Goal: Navigation & Orientation: Find specific page/section

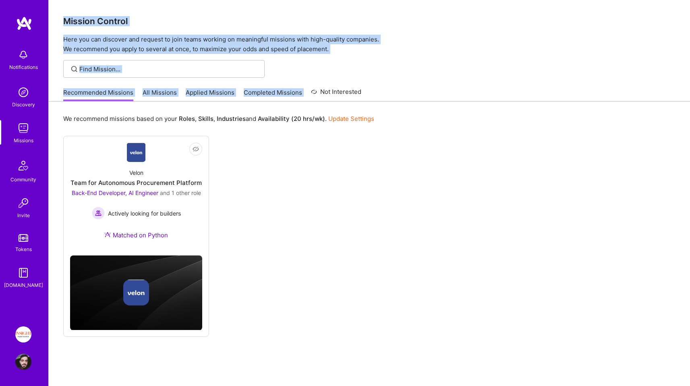
click at [58, 10] on div "Mission Control Here you can discover and request to join teams working on mean…" at bounding box center [370, 205] width 642 height 411
click at [58, 10] on div "Mission Control Here you can discover and request to join teams working on mean…" at bounding box center [370, 27] width 642 height 54
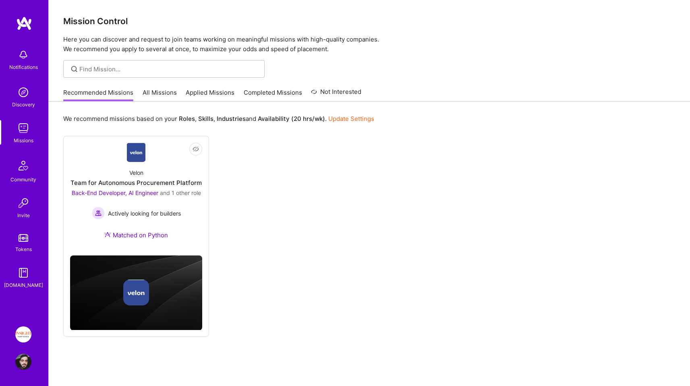
click at [17, 367] on img at bounding box center [23, 362] width 16 height 16
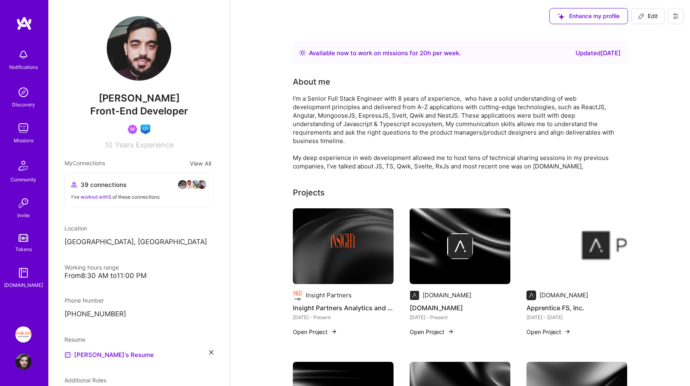
click at [24, 132] on img at bounding box center [23, 128] width 16 height 16
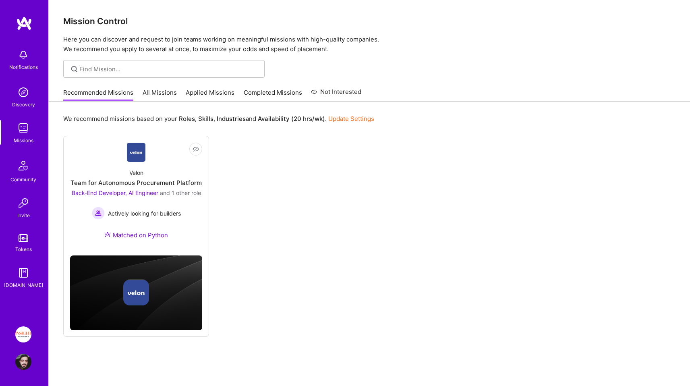
click at [22, 181] on div "Community" at bounding box center [23, 179] width 26 height 8
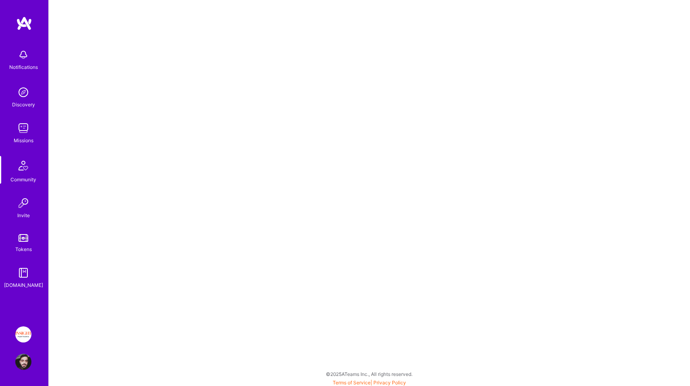
click at [29, 207] on img at bounding box center [23, 203] width 16 height 16
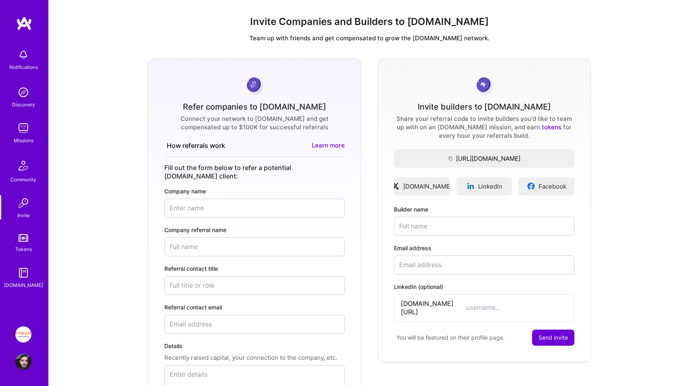
click at [26, 239] on img at bounding box center [24, 238] width 10 height 8
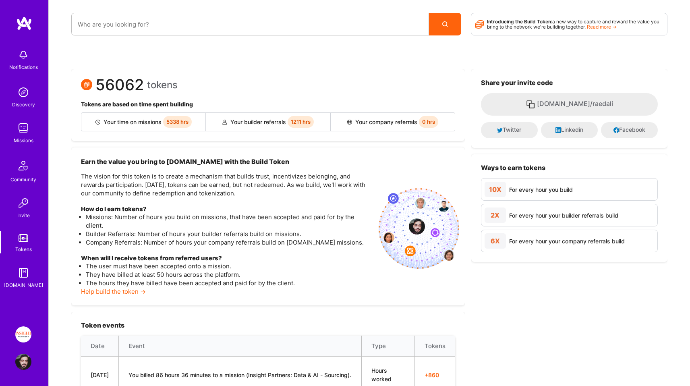
click at [183, 126] on span "5338 hrs" at bounding box center [177, 122] width 29 height 12
click at [178, 123] on span "5338 hrs" at bounding box center [177, 122] width 29 height 12
click at [241, 96] on div "56062 tokens Tokens are based on time spent building Your time on missions 5338…" at bounding box center [268, 105] width 394 height 72
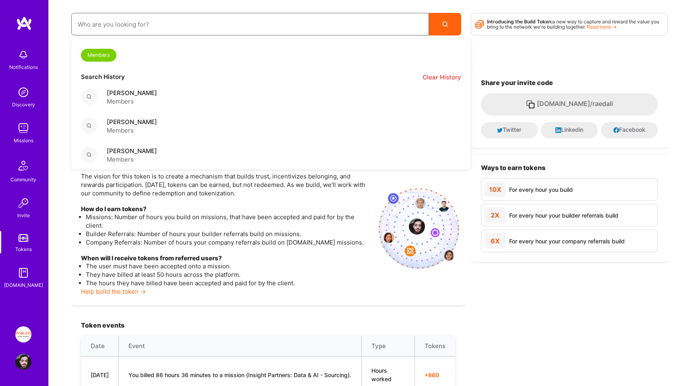
click at [328, 28] on input at bounding box center [250, 24] width 345 height 21
click at [146, 98] on span "Members" at bounding box center [132, 101] width 50 height 8
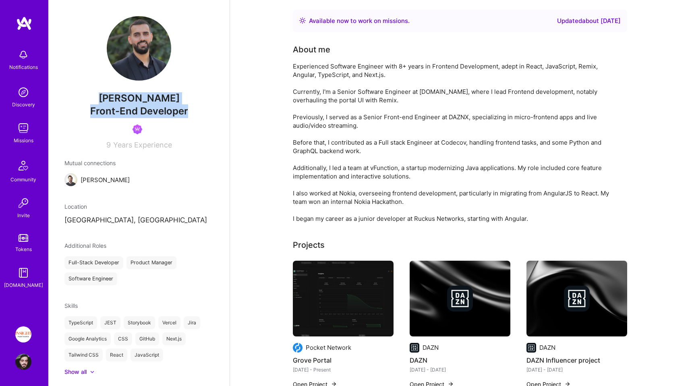
drag, startPoint x: 187, startPoint y: 115, endPoint x: 95, endPoint y: 100, distance: 93.9
click at [95, 100] on div "[PERSON_NAME] Front-End Developer 9 Years Experience" at bounding box center [138, 82] width 149 height 133
click at [95, 100] on span "[PERSON_NAME]" at bounding box center [138, 98] width 149 height 12
drag, startPoint x: 95, startPoint y: 100, endPoint x: 179, endPoint y: 116, distance: 86.2
click at [179, 116] on div "[PERSON_NAME] Front-End Developer 9 Years Experience" at bounding box center [138, 82] width 149 height 133
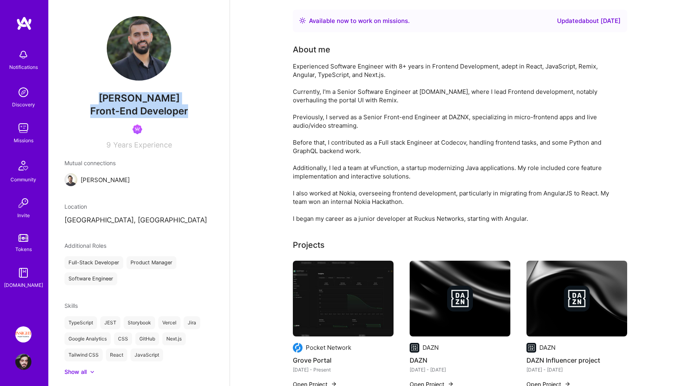
click at [179, 116] on span "Front-End Developer" at bounding box center [139, 111] width 98 height 12
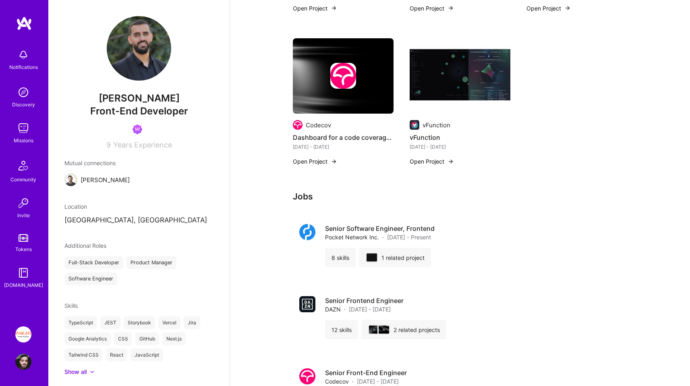
scroll to position [379, 0]
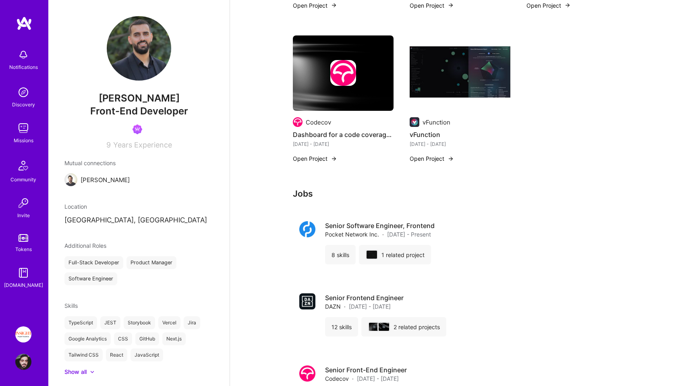
click at [28, 365] on img at bounding box center [23, 362] width 16 height 16
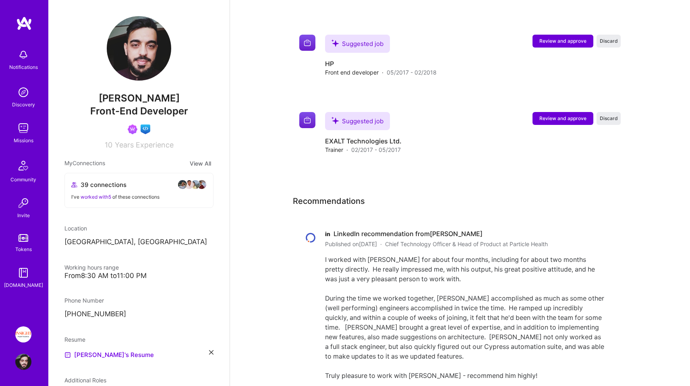
scroll to position [1300, 0]
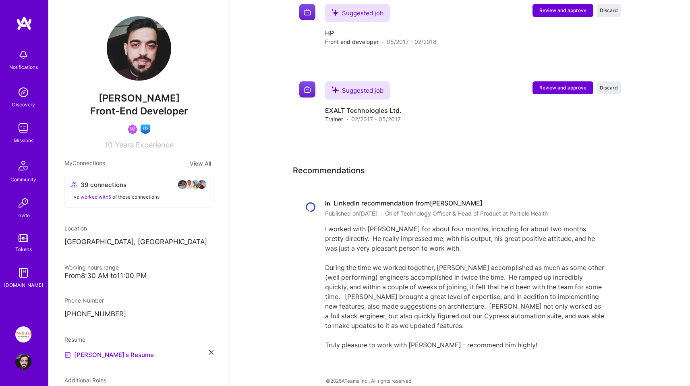
click at [372, 224] on div "I worked with [PERSON_NAME] for about four months, including for about two mont…" at bounding box center [465, 287] width 280 height 126
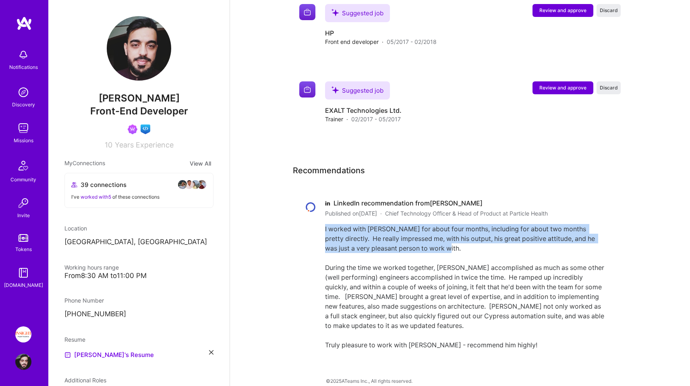
drag, startPoint x: 372, startPoint y: 221, endPoint x: 419, endPoint y: 237, distance: 50.1
click at [419, 237] on div "I worked with [PERSON_NAME] for about four months, including for about two mont…" at bounding box center [465, 287] width 280 height 126
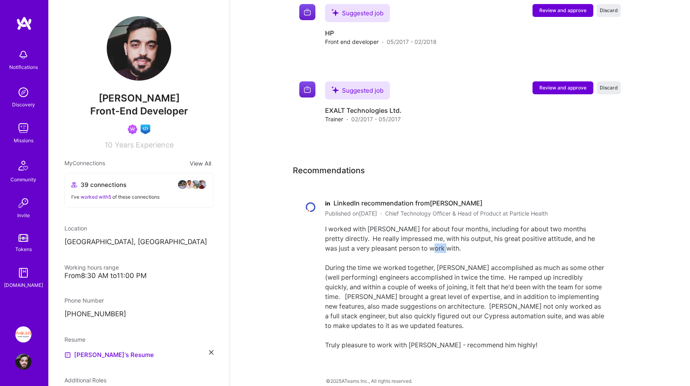
click at [419, 237] on div "I worked with [PERSON_NAME] for about four months, including for about two mont…" at bounding box center [465, 287] width 280 height 126
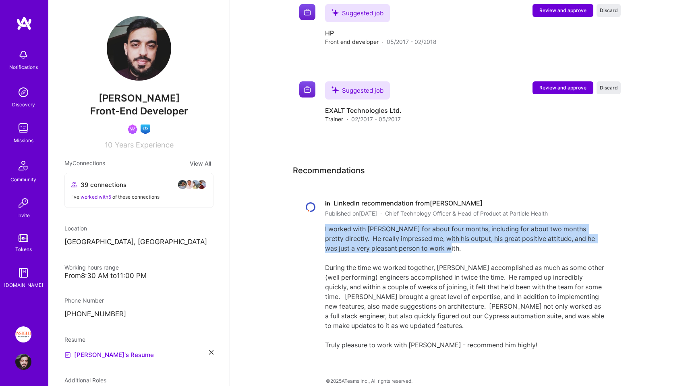
click at [419, 237] on div "I worked with [PERSON_NAME] for about four months, including for about two mont…" at bounding box center [465, 287] width 280 height 126
click at [446, 237] on div "I worked with [PERSON_NAME] for about four months, including for about two mont…" at bounding box center [465, 287] width 280 height 126
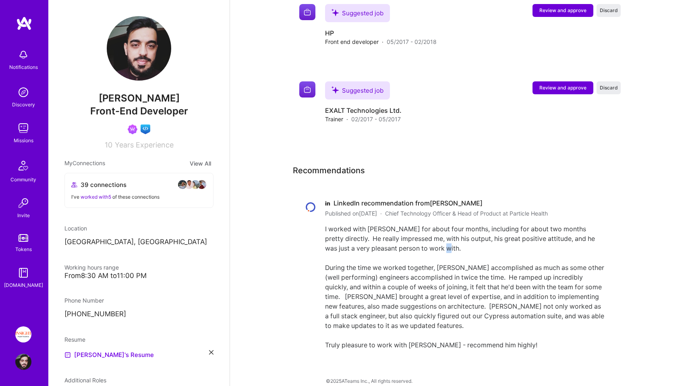
click at [446, 237] on div "I worked with [PERSON_NAME] for about four months, including for about two mont…" at bounding box center [465, 287] width 280 height 126
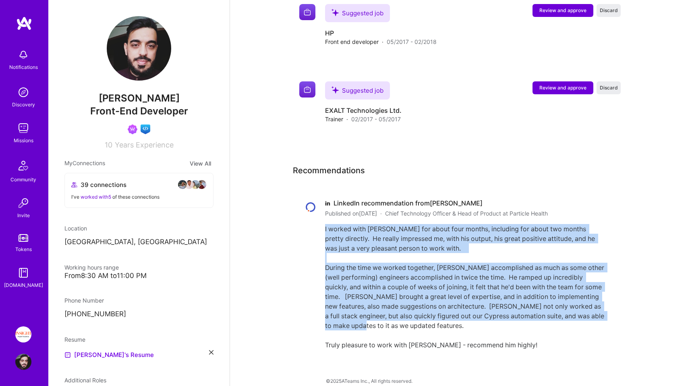
drag, startPoint x: 446, startPoint y: 237, endPoint x: 444, endPoint y: 287, distance: 50.4
click at [444, 287] on div "I worked with [PERSON_NAME] for about four months, including for about two mont…" at bounding box center [465, 287] width 280 height 126
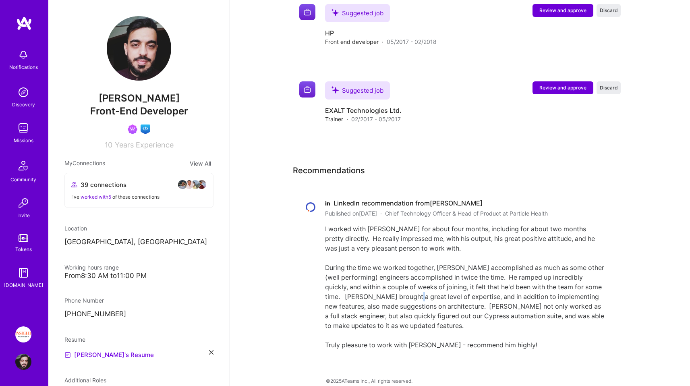
click at [444, 287] on div "I worked with [PERSON_NAME] for about four months, including for about two mont…" at bounding box center [465, 287] width 280 height 126
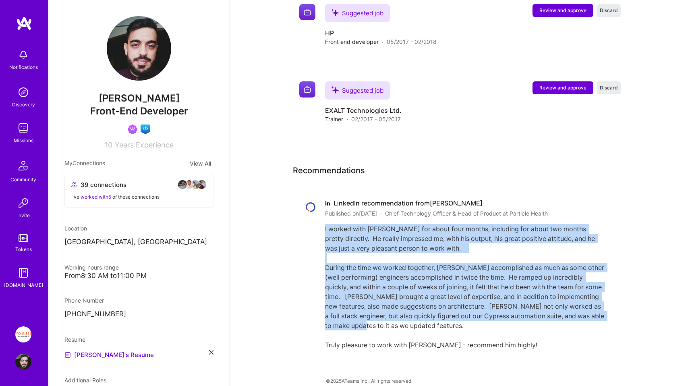
drag, startPoint x: 444, startPoint y: 287, endPoint x: 436, endPoint y: 232, distance: 56.2
click at [436, 232] on div "I worked with [PERSON_NAME] for about four months, including for about two mont…" at bounding box center [465, 287] width 280 height 126
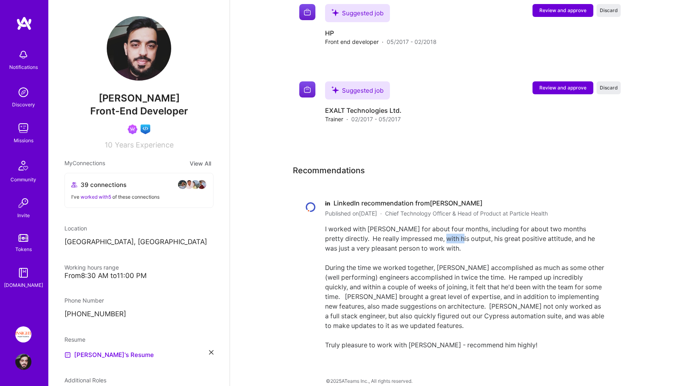
click at [436, 232] on div "I worked with [PERSON_NAME] for about four months, including for about two mont…" at bounding box center [465, 287] width 280 height 126
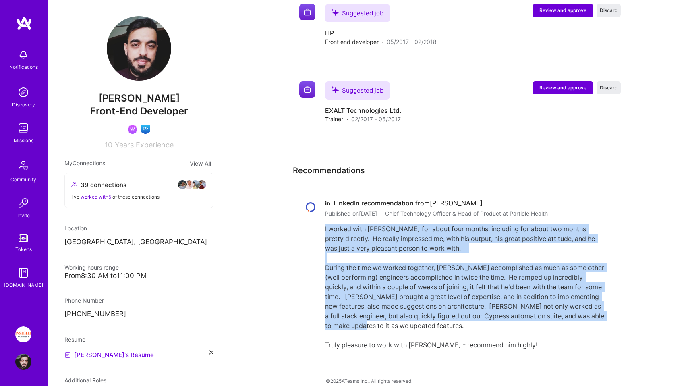
drag, startPoint x: 436, startPoint y: 232, endPoint x: 434, endPoint y: 280, distance: 48.8
click at [434, 280] on div "I worked with [PERSON_NAME] for about four months, including for about two mont…" at bounding box center [465, 287] width 280 height 126
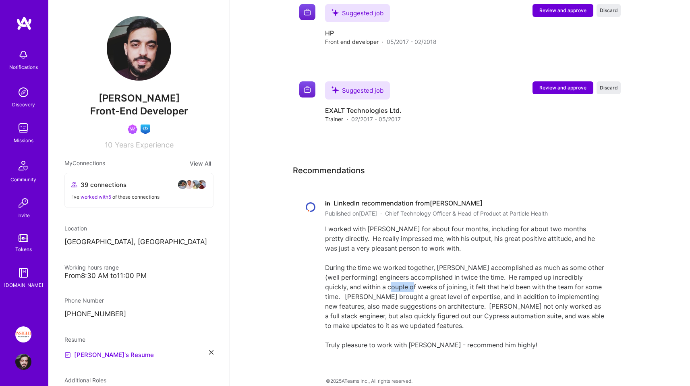
click at [434, 280] on div "I worked with [PERSON_NAME] for about four months, including for about two mont…" at bounding box center [465, 287] width 280 height 126
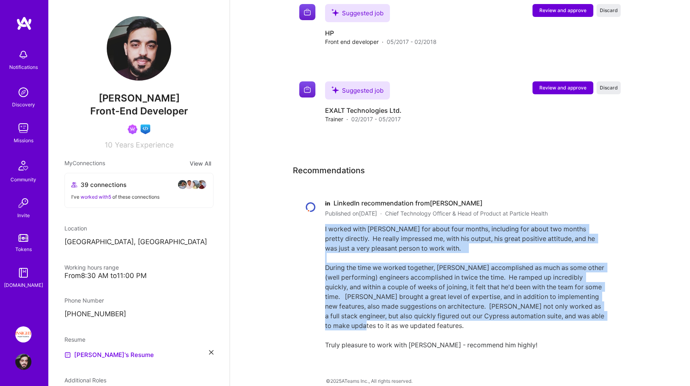
drag, startPoint x: 434, startPoint y: 280, endPoint x: 432, endPoint y: 230, distance: 50.0
click at [432, 230] on div "I worked with [PERSON_NAME] for about four months, including for about two mont…" at bounding box center [465, 287] width 280 height 126
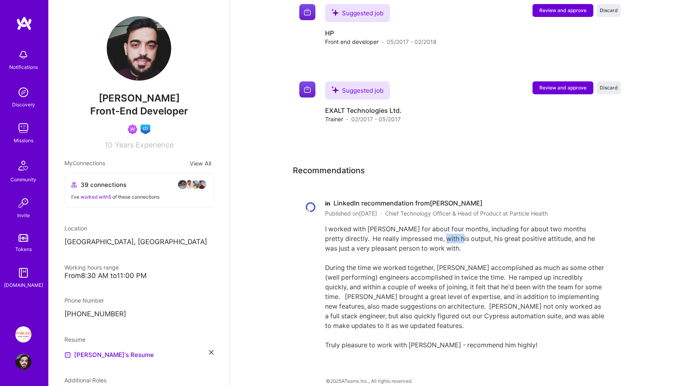
click at [432, 230] on div "I worked with [PERSON_NAME] for about four months, including for about two mont…" at bounding box center [465, 287] width 280 height 126
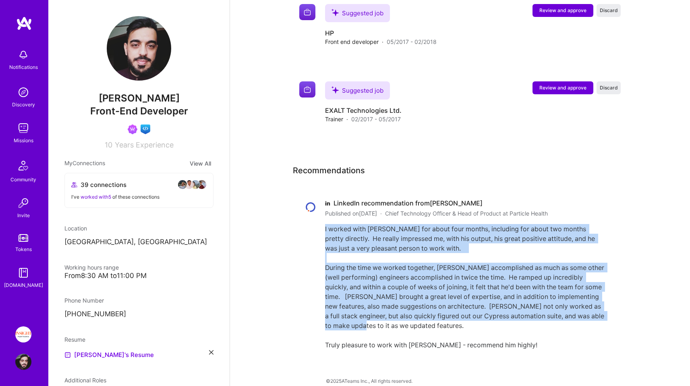
drag, startPoint x: 432, startPoint y: 230, endPoint x: 423, endPoint y: 282, distance: 52.7
click at [423, 282] on div "I worked with [PERSON_NAME] for about four months, including for about two mont…" at bounding box center [465, 287] width 280 height 126
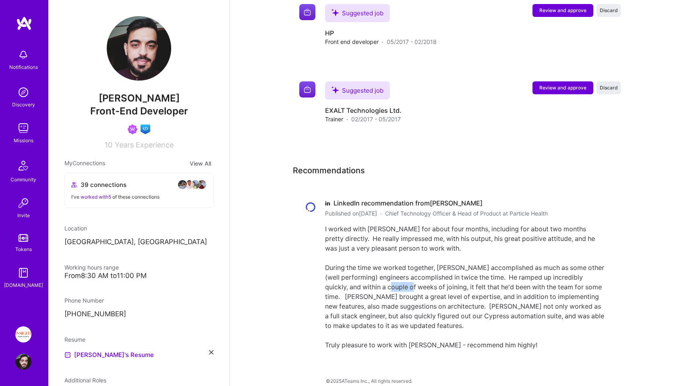
click at [423, 282] on div "I worked with [PERSON_NAME] for about four months, including for about two mont…" at bounding box center [465, 287] width 280 height 126
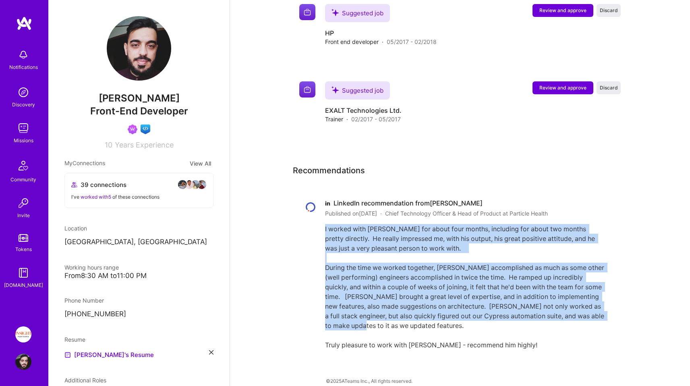
drag, startPoint x: 423, startPoint y: 282, endPoint x: 418, endPoint y: 228, distance: 54.2
click at [418, 228] on div "I worked with [PERSON_NAME] for about four months, including for about two mont…" at bounding box center [465, 287] width 280 height 126
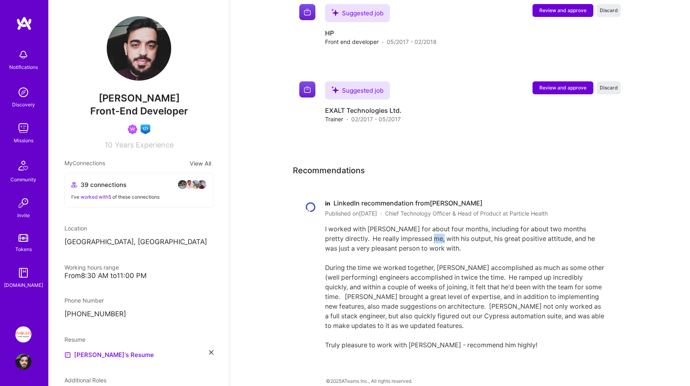
click at [418, 228] on div "I worked with [PERSON_NAME] for about four months, including for about two mont…" at bounding box center [465, 287] width 280 height 126
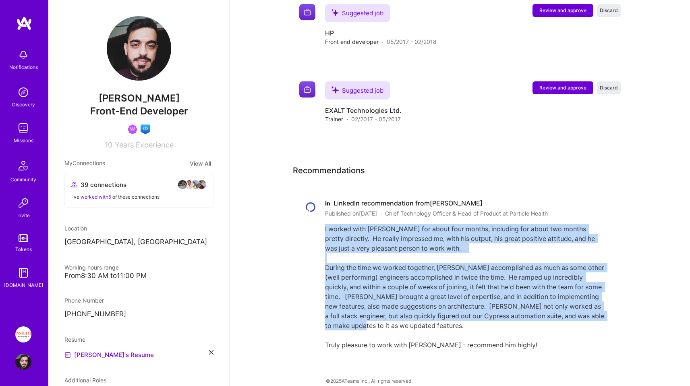
drag, startPoint x: 418, startPoint y: 228, endPoint x: 411, endPoint y: 286, distance: 58.1
click at [411, 286] on div "I worked with [PERSON_NAME] for about four months, including for about two mont…" at bounding box center [465, 287] width 280 height 126
click at [410, 284] on div "I worked with [PERSON_NAME] for about four months, including for about two mont…" at bounding box center [465, 287] width 280 height 126
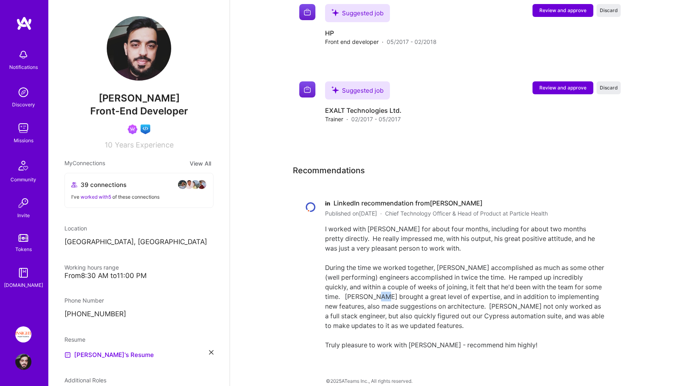
click at [410, 284] on div "I worked with [PERSON_NAME] for about four months, including for about two mont…" at bounding box center [465, 287] width 280 height 126
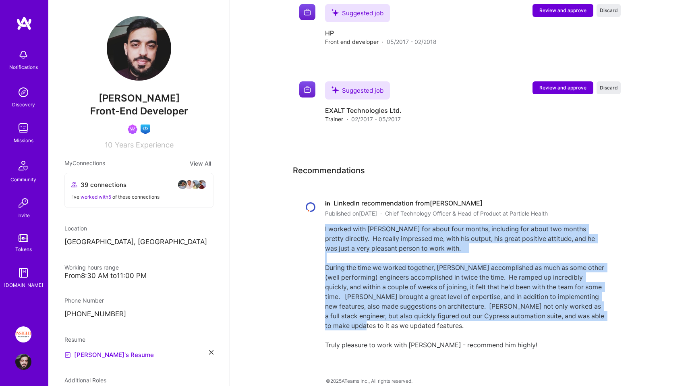
drag, startPoint x: 410, startPoint y: 284, endPoint x: 400, endPoint y: 235, distance: 50.6
click at [401, 237] on div "I worked with [PERSON_NAME] for about four months, including for about two mont…" at bounding box center [465, 287] width 280 height 126
click at [400, 235] on div "I worked with [PERSON_NAME] for about four months, including for about two mont…" at bounding box center [465, 287] width 280 height 126
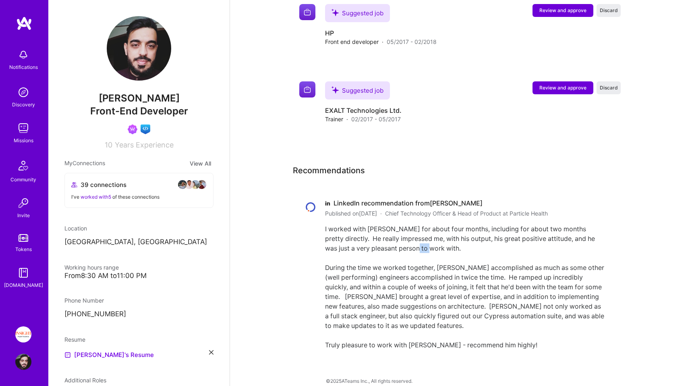
click at [400, 235] on div "I worked with [PERSON_NAME] for about four months, including for about two mont…" at bounding box center [465, 287] width 280 height 126
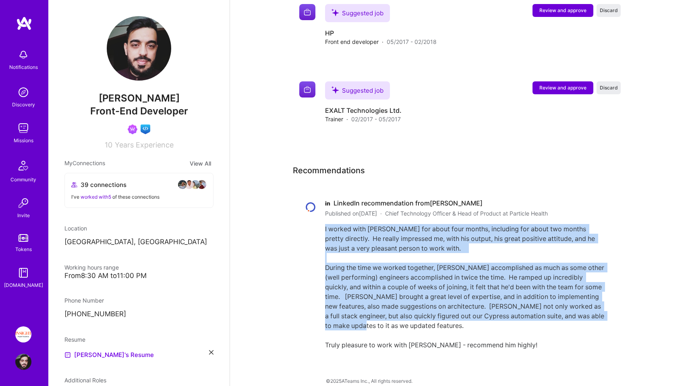
drag, startPoint x: 400, startPoint y: 235, endPoint x: 395, endPoint y: 303, distance: 68.2
click at [395, 303] on div "I worked with [PERSON_NAME] for about four months, including for about two mont…" at bounding box center [465, 287] width 280 height 126
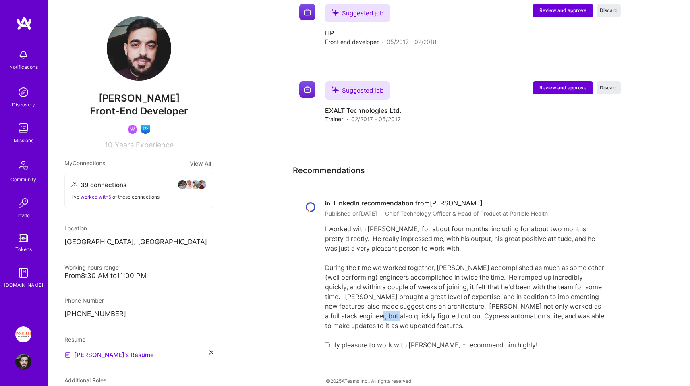
click at [395, 303] on div "I worked with [PERSON_NAME] for about four months, including for about two mont…" at bounding box center [465, 287] width 280 height 126
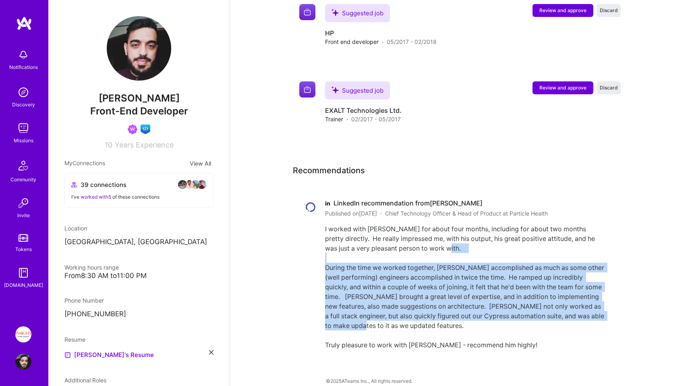
drag, startPoint x: 395, startPoint y: 303, endPoint x: 397, endPoint y: 245, distance: 58.5
click at [397, 245] on div "I worked with [PERSON_NAME] for about four months, including for about two mont…" at bounding box center [465, 287] width 280 height 126
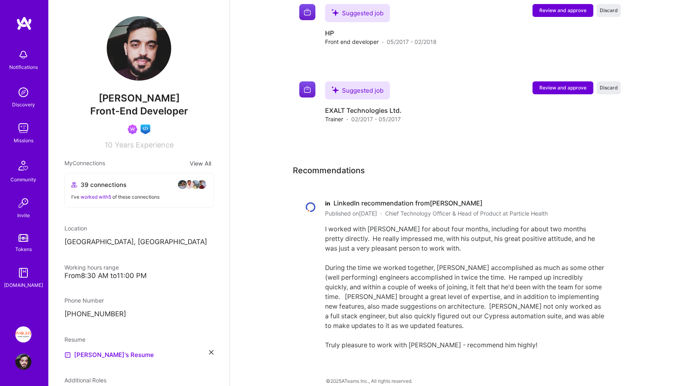
click at [397, 238] on div "I worked with [PERSON_NAME] for about four months, including for about two mont…" at bounding box center [465, 287] width 280 height 126
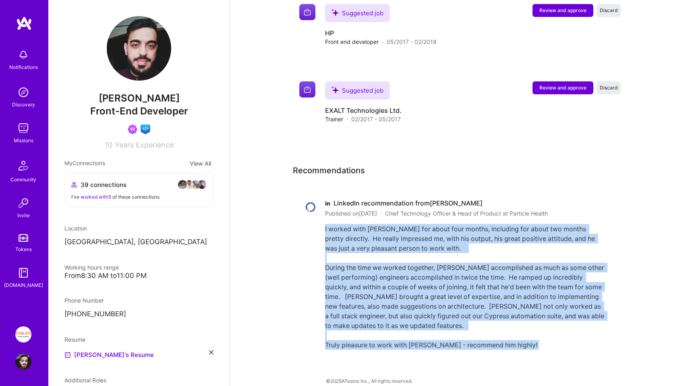
drag, startPoint x: 397, startPoint y: 238, endPoint x: 398, endPoint y: 343, distance: 104.8
click at [398, 343] on div "in LinkedIn recommendation from [PERSON_NAME] Published on [DATE] · Chief Techn…" at bounding box center [454, 274] width 322 height 170
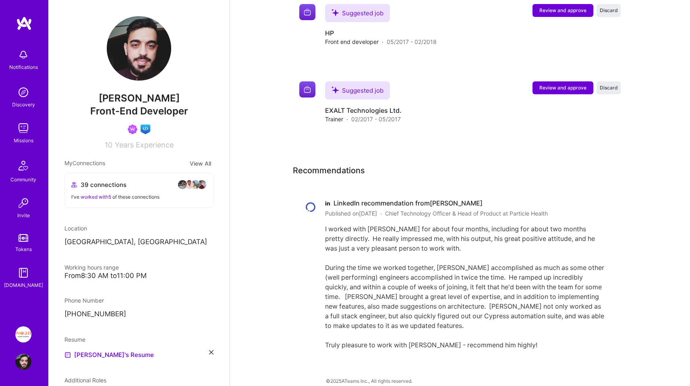
click at [397, 338] on div "I worked with [PERSON_NAME] for about four months, including for about two mont…" at bounding box center [465, 287] width 280 height 126
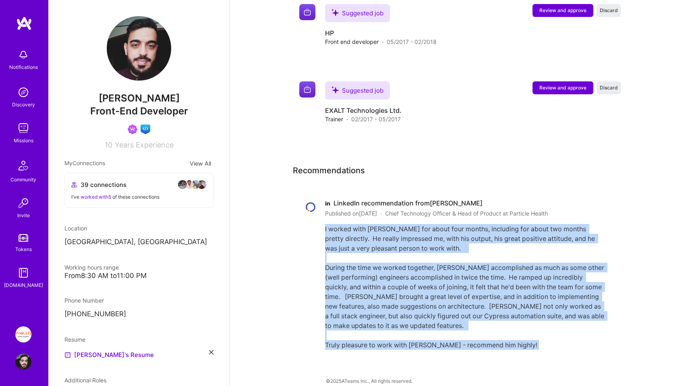
drag, startPoint x: 397, startPoint y: 338, endPoint x: 390, endPoint y: 233, distance: 104.5
click at [390, 233] on div "I worked with [PERSON_NAME] for about four months, including for about two mont…" at bounding box center [465, 287] width 280 height 126
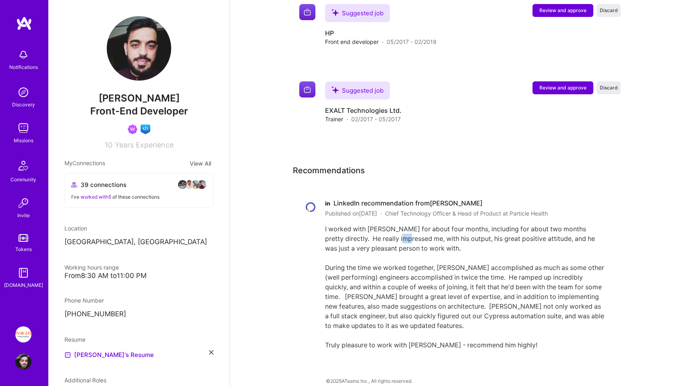
click at [390, 233] on div "I worked with [PERSON_NAME] for about four months, including for about two mont…" at bounding box center [465, 287] width 280 height 126
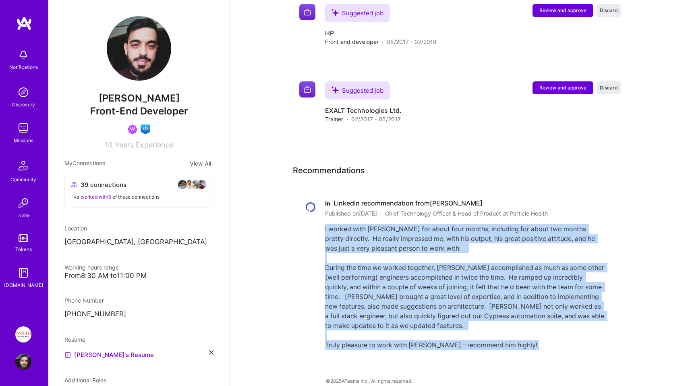
drag, startPoint x: 390, startPoint y: 233, endPoint x: 403, endPoint y: 334, distance: 101.6
click at [403, 334] on div "I worked with [PERSON_NAME] for about four months, including for about two mont…" at bounding box center [465, 287] width 280 height 126
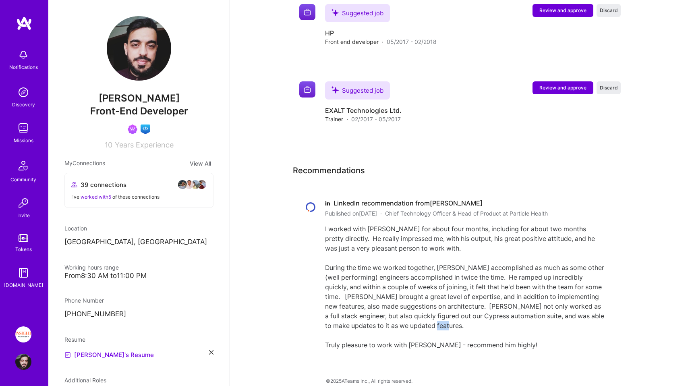
click at [403, 334] on div "I worked with [PERSON_NAME] for about four months, including for about two mont…" at bounding box center [465, 287] width 280 height 126
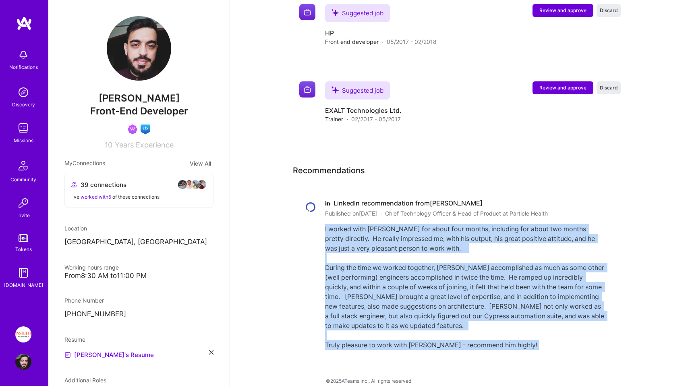
drag, startPoint x: 403, startPoint y: 334, endPoint x: 391, endPoint y: 240, distance: 95.1
click at [391, 240] on div "I worked with [PERSON_NAME] for about four months, including for about two mont…" at bounding box center [465, 287] width 280 height 126
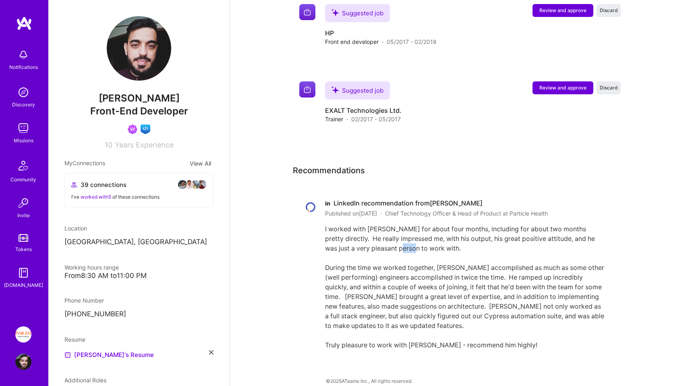
click at [391, 240] on div "I worked with [PERSON_NAME] for about four months, including for about two mont…" at bounding box center [465, 287] width 280 height 126
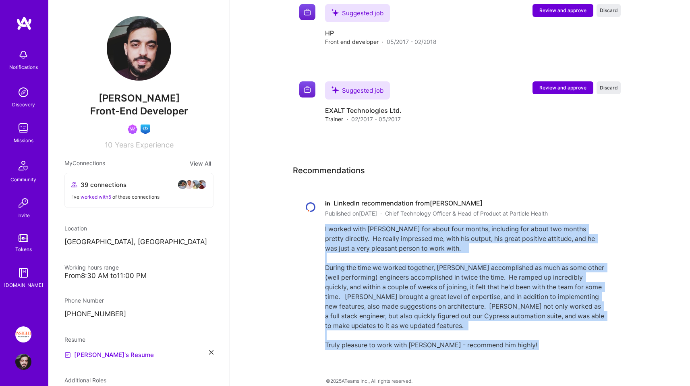
drag, startPoint x: 391, startPoint y: 240, endPoint x: 397, endPoint y: 353, distance: 113.0
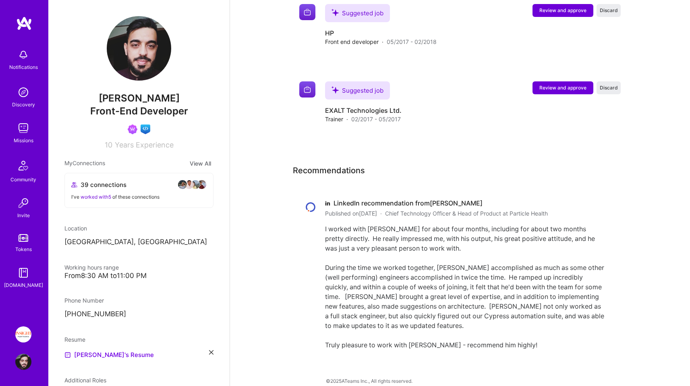
click at [404, 336] on div "I worked with [PERSON_NAME] for about four months, including for about two mont…" at bounding box center [465, 287] width 280 height 126
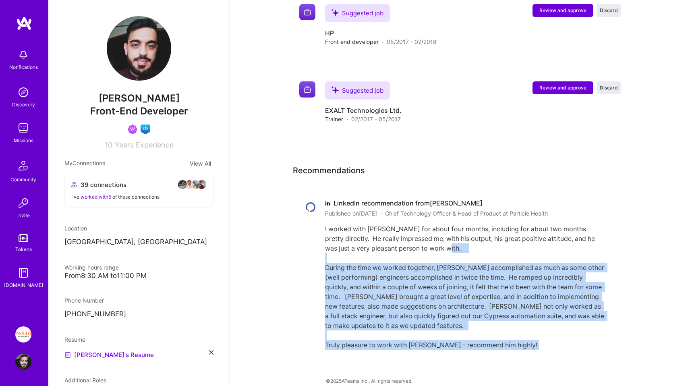
drag, startPoint x: 404, startPoint y: 339, endPoint x: 391, endPoint y: 249, distance: 91.2
click at [391, 249] on div "I worked with [PERSON_NAME] for about four months, including for about two mont…" at bounding box center [465, 287] width 280 height 126
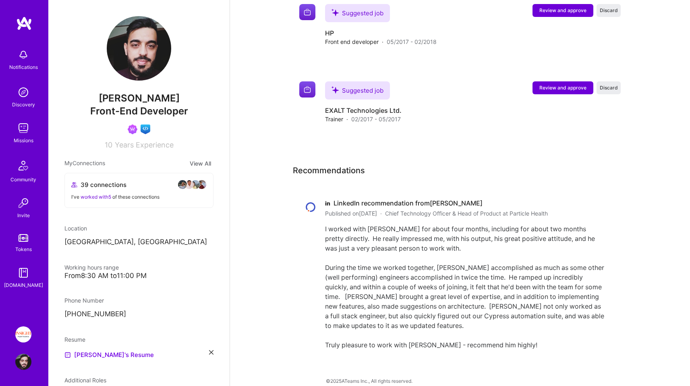
click at [303, 164] on span "Recommendations" at bounding box center [329, 170] width 72 height 12
click at [33, 127] on link "Missions" at bounding box center [23, 132] width 50 height 25
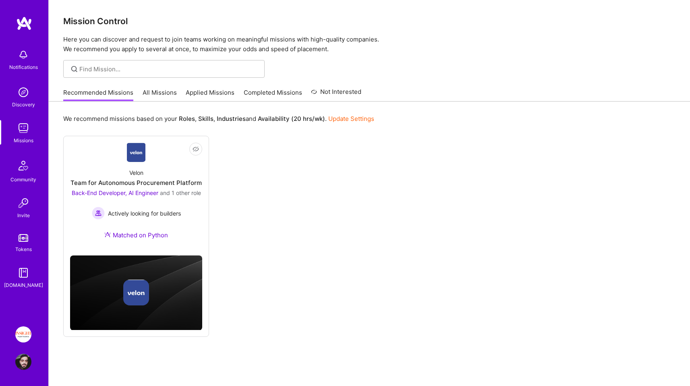
click at [182, 91] on div "Recommended Missions All Missions Applied Missions Completed Missions Not Inter…" at bounding box center [212, 92] width 298 height 17
click at [190, 91] on link "Applied Missions" at bounding box center [210, 94] width 49 height 13
